Goal: Information Seeking & Learning: Find contact information

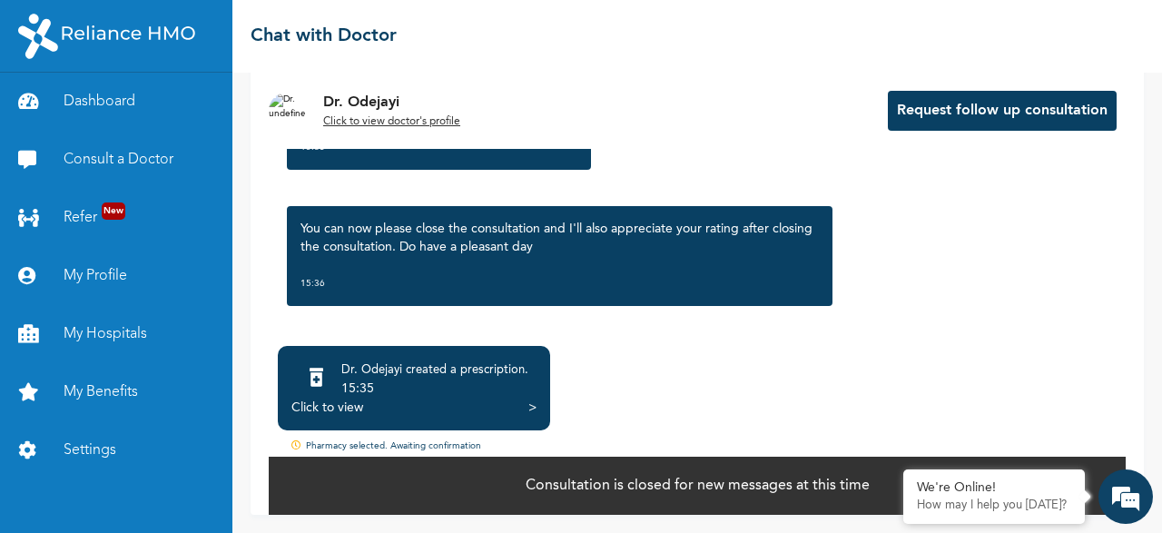
click at [347, 411] on div "Click to view" at bounding box center [327, 408] width 72 height 18
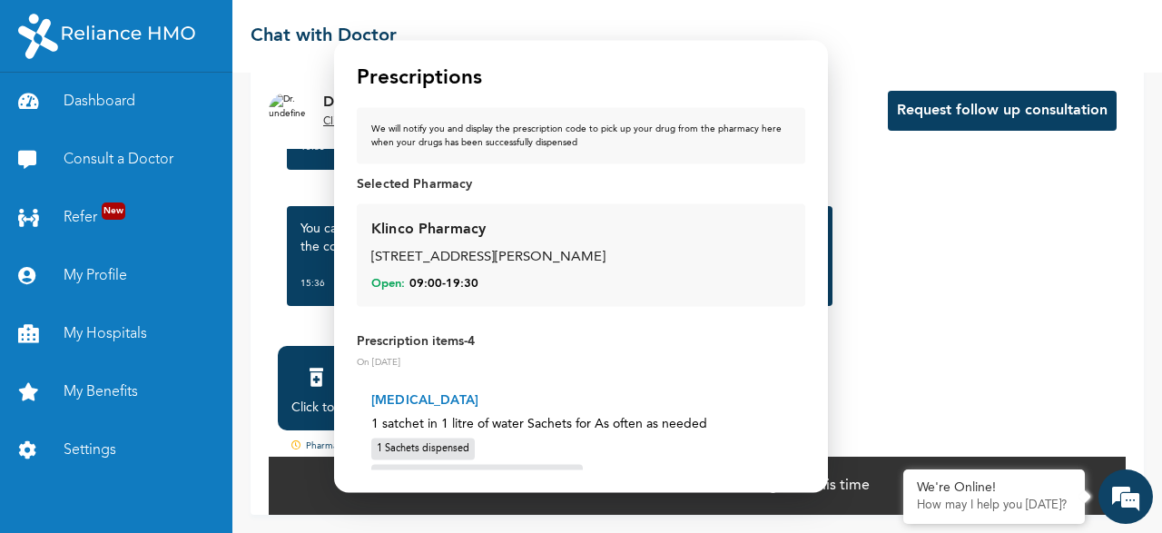
click at [522, 268] on div "[STREET_ADDRESS][PERSON_NAME]" at bounding box center [580, 258] width 419 height 21
click at [391, 282] on span "Open:" at bounding box center [388, 283] width 34 height 16
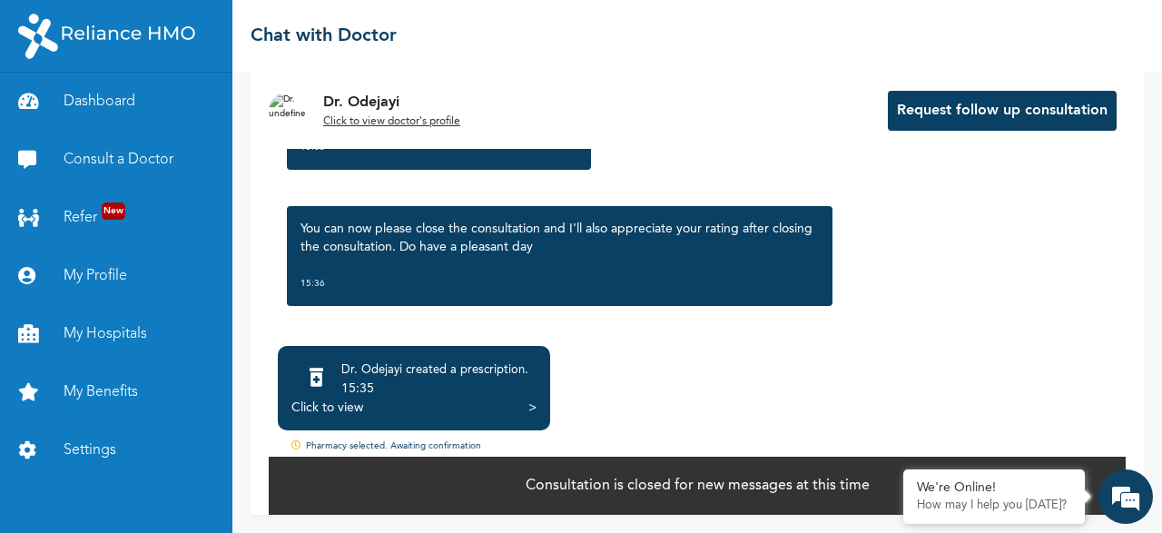
click at [918, 323] on body "Dashboard Consult a Doctor Refer New My Profile My Hospitals My Benefits Settin…" at bounding box center [581, 266] width 1162 height 533
click at [122, 101] on link "Dashboard" at bounding box center [116, 102] width 232 height 58
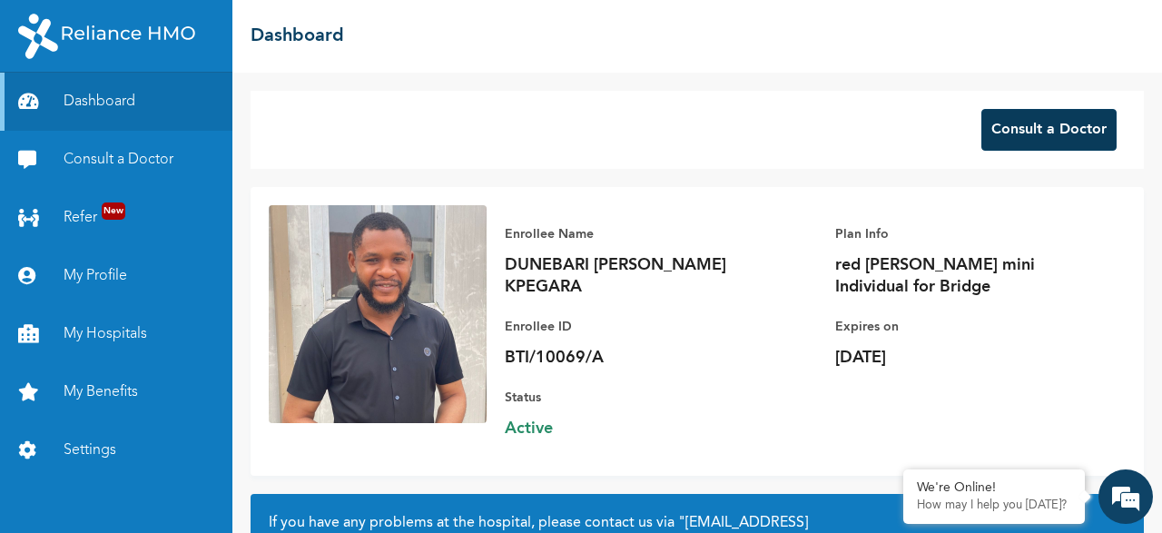
click at [1018, 148] on button "Consult a Doctor" at bounding box center [1048, 130] width 135 height 42
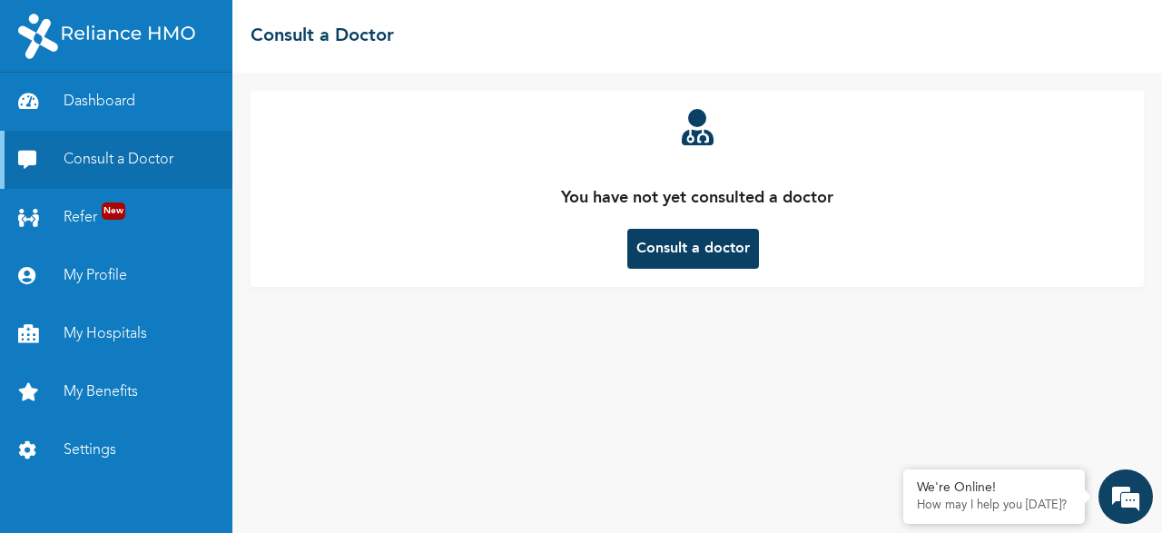
click at [720, 229] on button "Consult a doctor" at bounding box center [693, 249] width 132 height 40
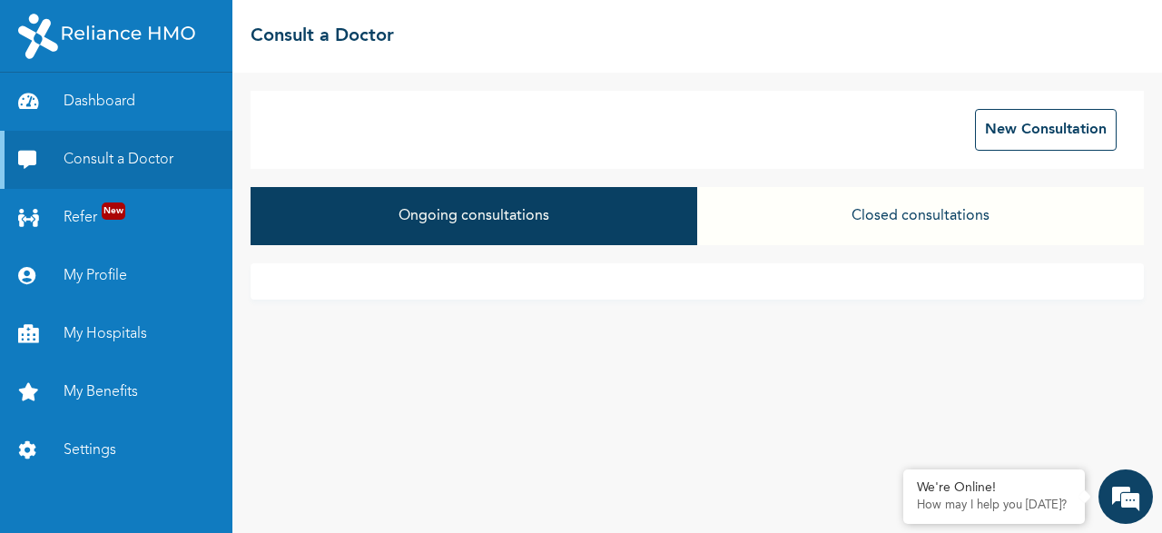
click at [894, 215] on button "Closed consultations" at bounding box center [920, 216] width 447 height 58
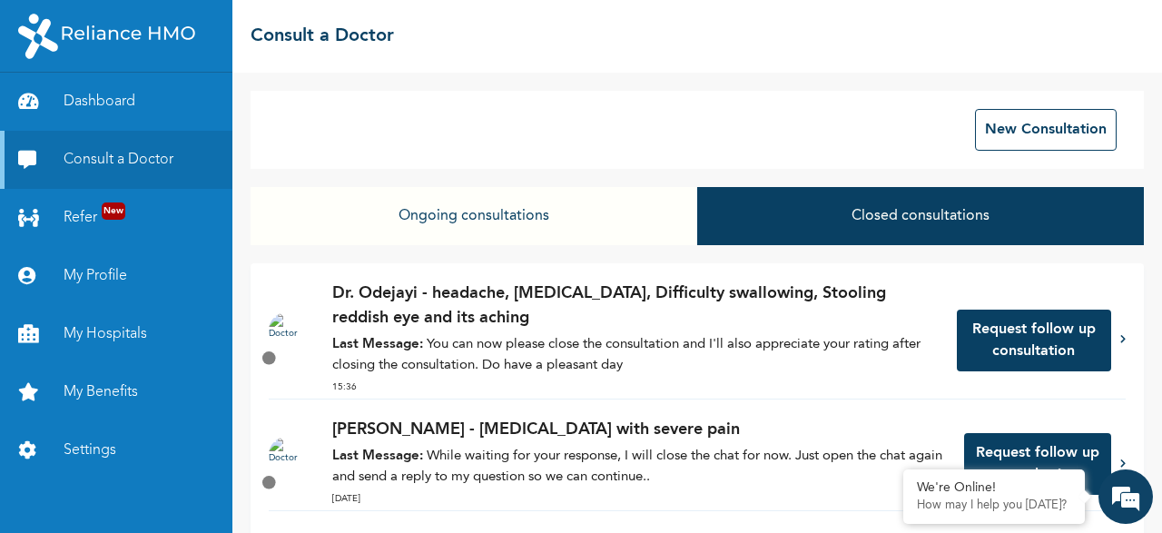
click at [731, 349] on p "Last Message: You can now please close the consultation and I'll also appreciat…" at bounding box center [635, 355] width 606 height 41
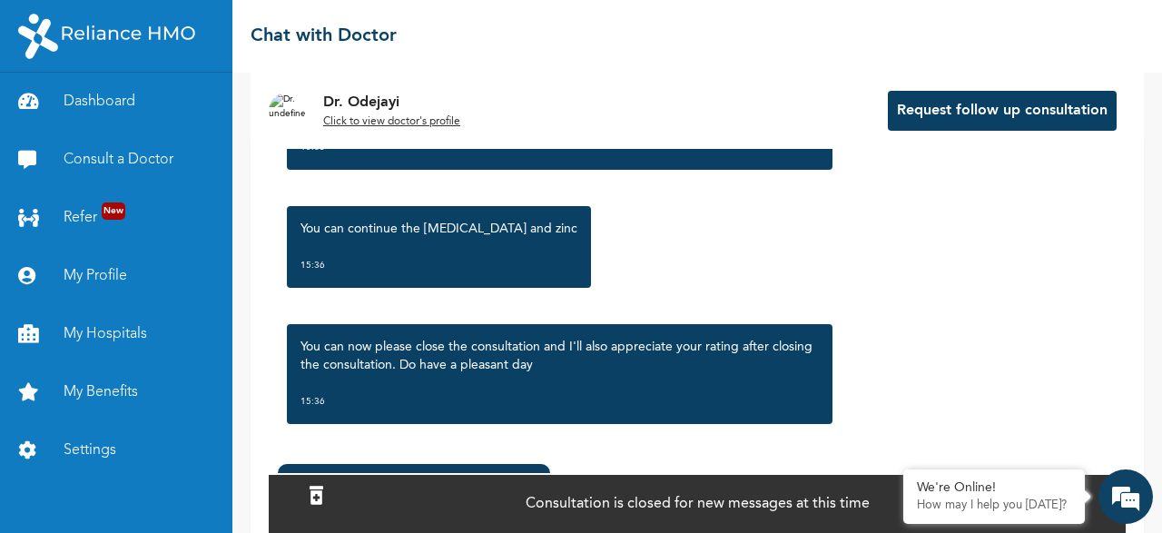
scroll to position [151, 0]
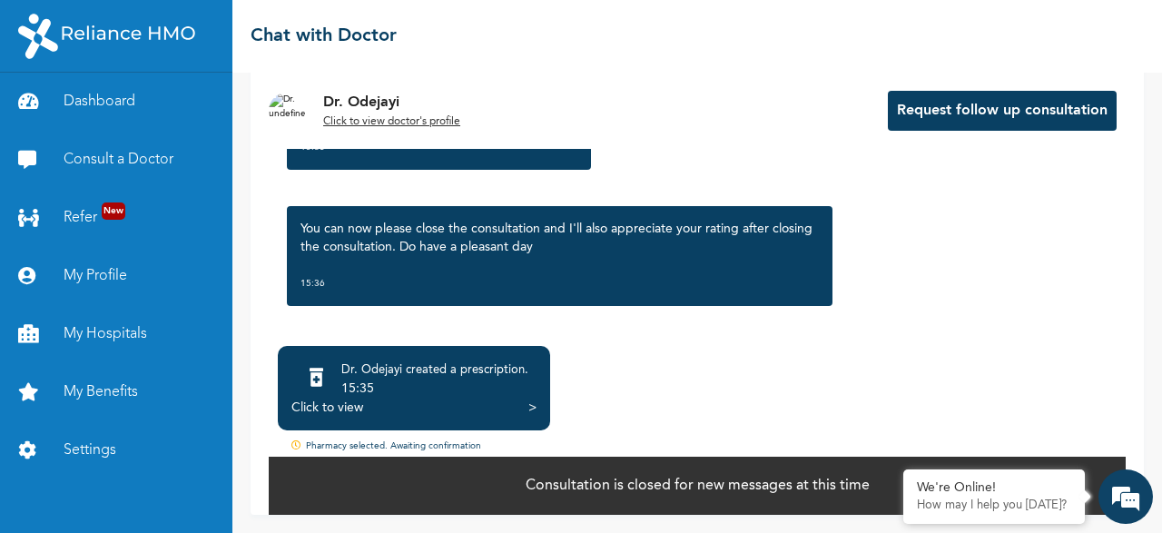
click at [451, 376] on div "Dr. Odejayi created a prescription ." at bounding box center [434, 370] width 187 height 18
click at [328, 399] on div "Click to view" at bounding box center [327, 408] width 72 height 18
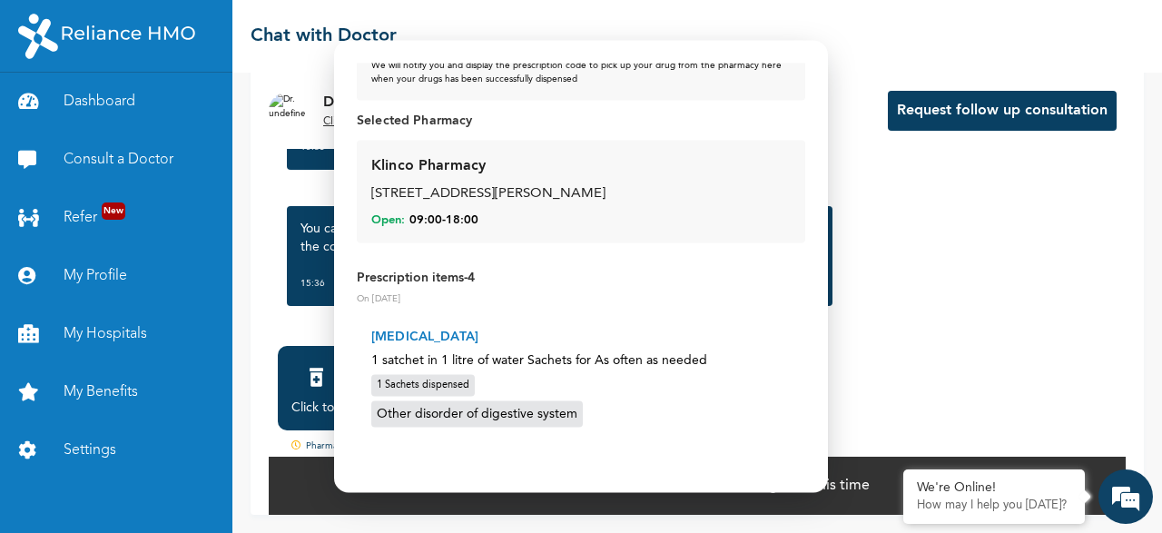
scroll to position [0, 0]
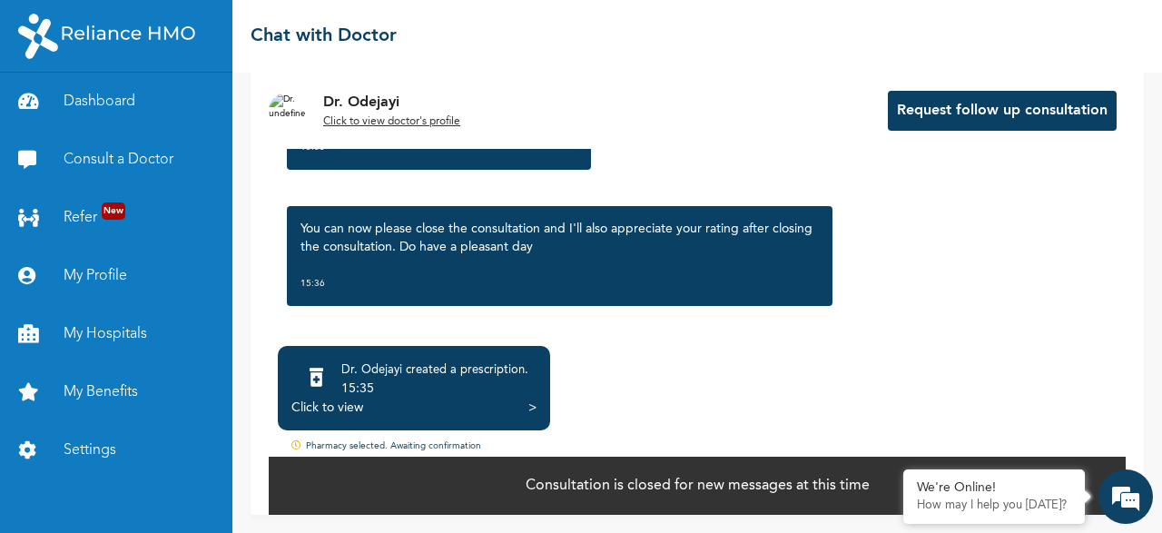
click at [1022, 301] on body "Dashboard Consult a Doctor Refer New My Profile My Hospitals My Benefits Settin…" at bounding box center [581, 266] width 1162 height 533
click at [117, 106] on link "Dashboard" at bounding box center [116, 102] width 232 height 58
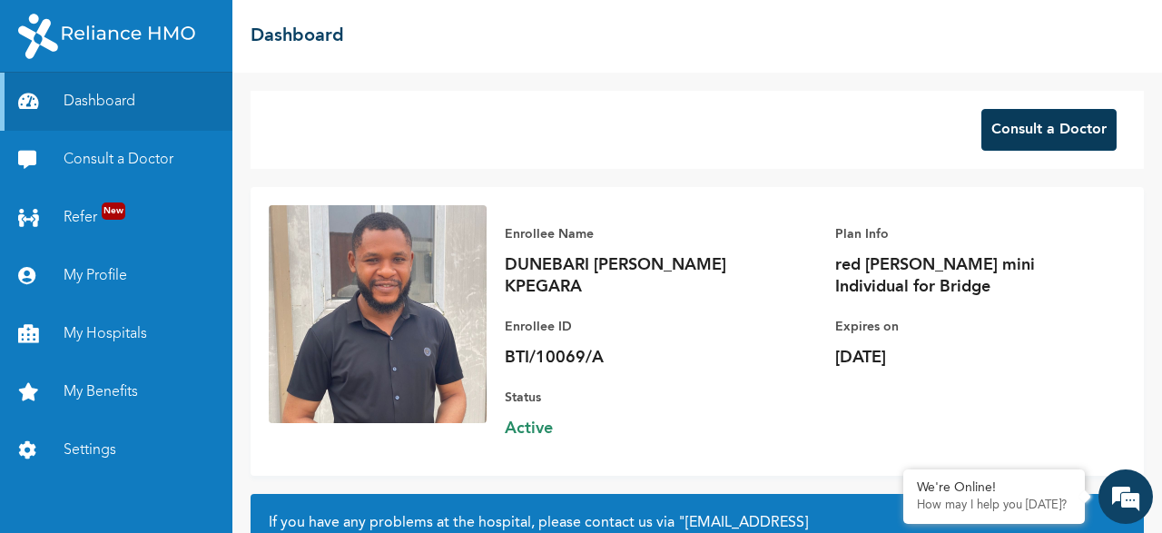
click at [1038, 129] on button "Consult a Doctor" at bounding box center [1048, 130] width 135 height 42
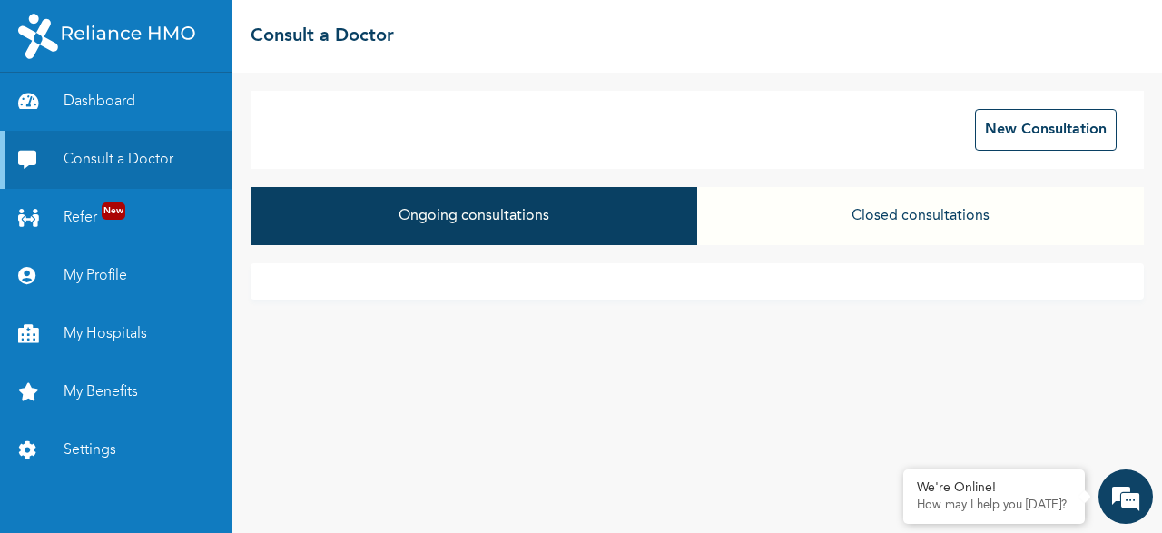
click at [898, 221] on button "Closed consultations" at bounding box center [920, 216] width 447 height 58
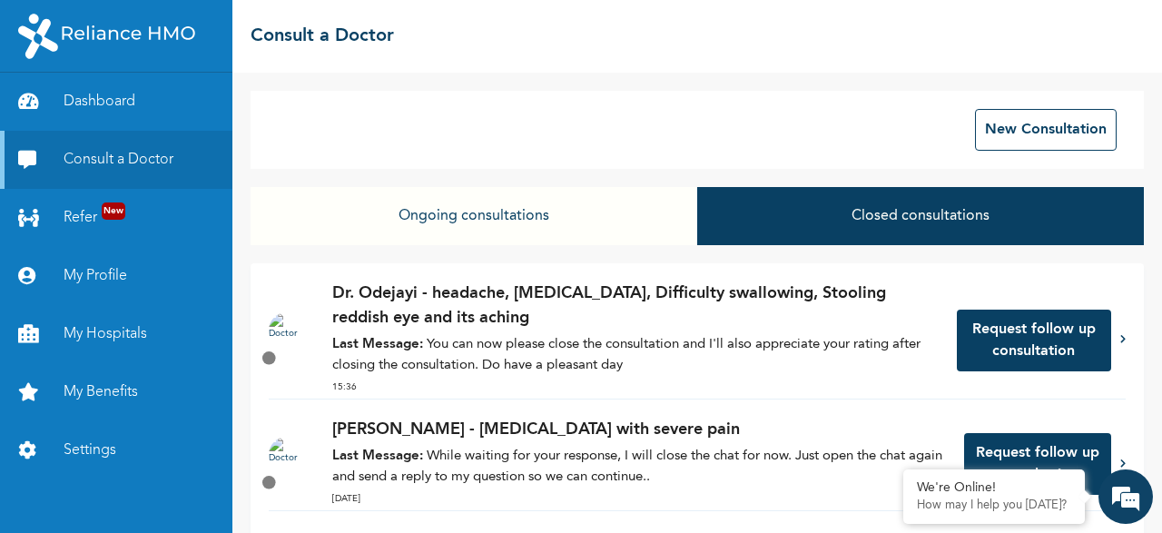
click at [760, 302] on p "Dr. Odejayi - headache, [MEDICAL_DATA], Difficulty swallowing, Stooling reddish…" at bounding box center [635, 305] width 606 height 49
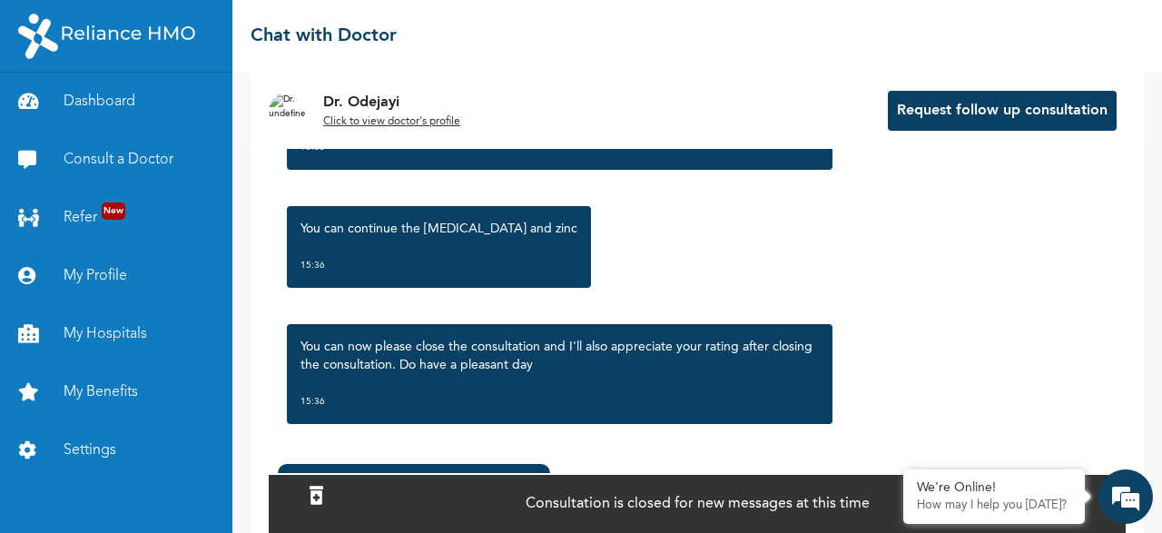
scroll to position [151, 0]
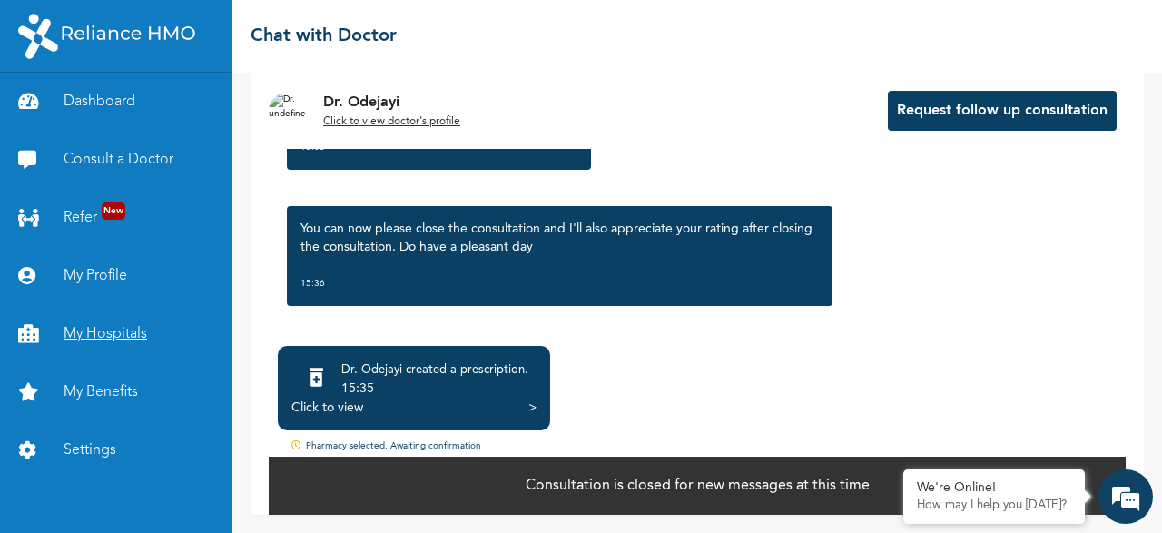
click at [98, 328] on link "My Hospitals" at bounding box center [116, 334] width 232 height 58
